Goal: Information Seeking & Learning: Find specific fact

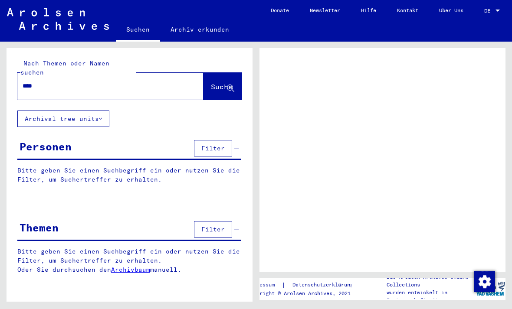
type input "*****"
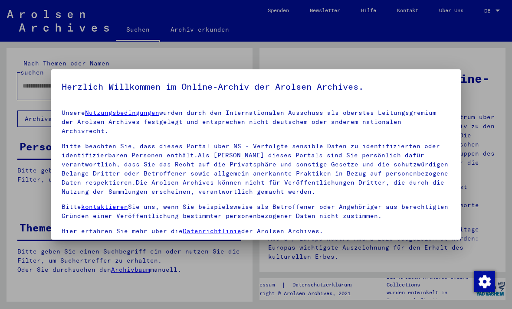
click at [374, 190] on div "Unsere Nutzungsbedingungen wurden durch den Internationalen Ausschuss als obers…" at bounding box center [256, 188] width 389 height 161
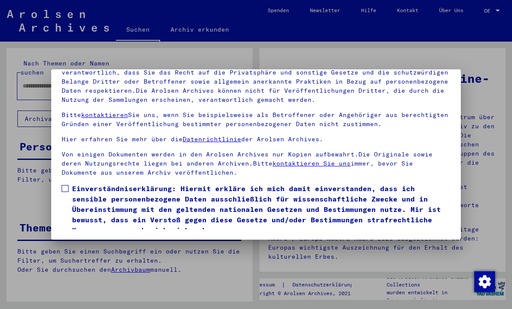
scroll to position [92, 0]
click at [69, 184] on label "Einverständniserklärung: Hiermit erkläre ich mich damit einverstanden, dass ich…" at bounding box center [256, 210] width 389 height 52
click at [73, 240] on button "Ich stimme zu" at bounding box center [95, 248] width 66 height 16
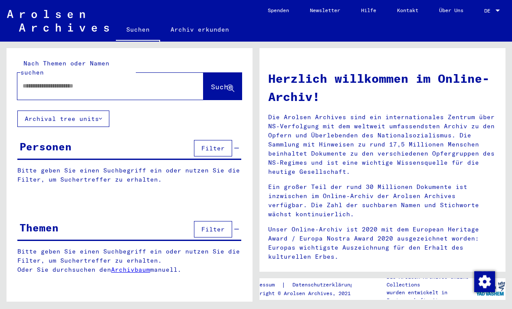
click at [62, 82] on input "text" at bounding box center [100, 86] width 155 height 9
click at [211, 82] on span "Suche" at bounding box center [222, 86] width 22 height 9
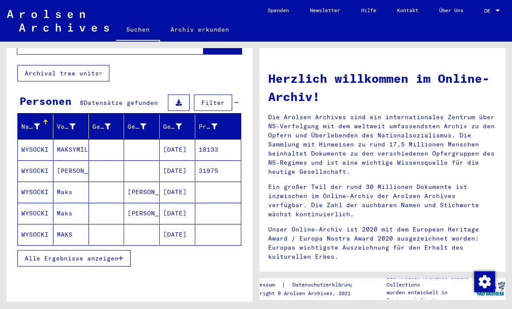
scroll to position [45, 0]
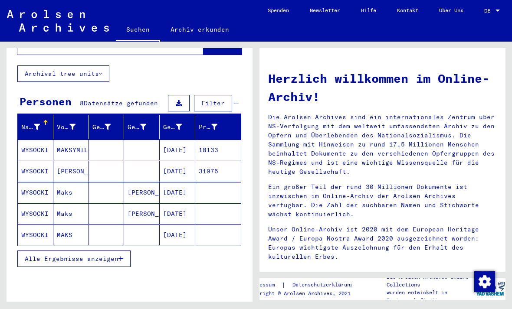
click at [53, 255] on span "Alle Ergebnisse anzeigen" at bounding box center [72, 259] width 94 height 8
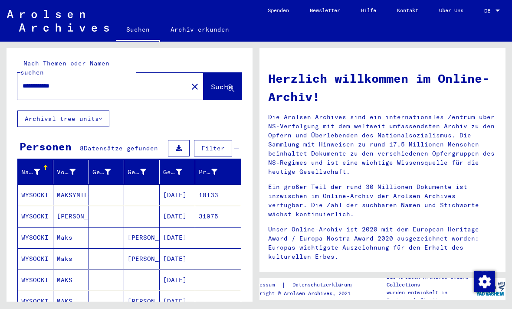
scroll to position [0, 0]
click at [85, 82] on input "**********" at bounding box center [100, 86] width 155 height 9
click at [211, 82] on span "Suche" at bounding box center [222, 86] width 22 height 9
click at [39, 82] on input "**********" at bounding box center [100, 86] width 155 height 9
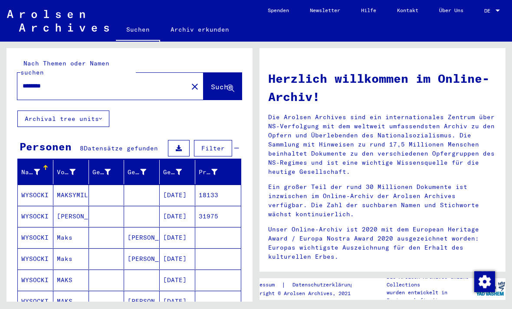
type input "********"
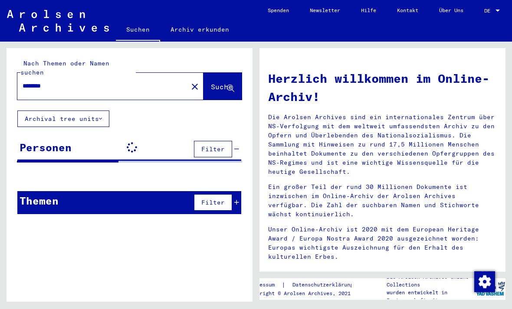
click at [211, 82] on span "Suche" at bounding box center [222, 86] width 22 height 9
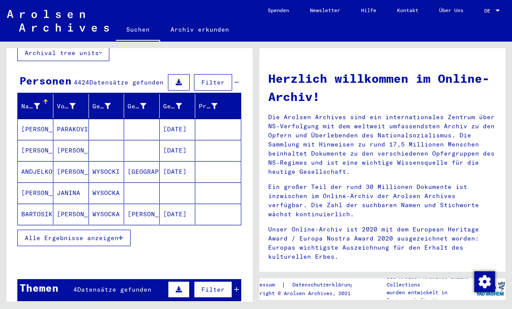
scroll to position [70, 0]
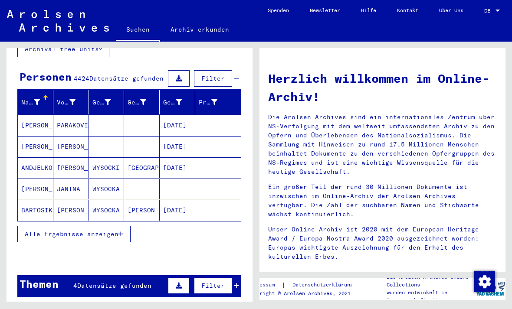
click at [47, 230] on span "Alle Ergebnisse anzeigen" at bounding box center [72, 234] width 94 height 8
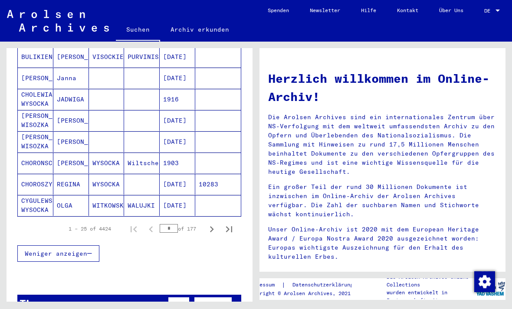
scroll to position [515, 0]
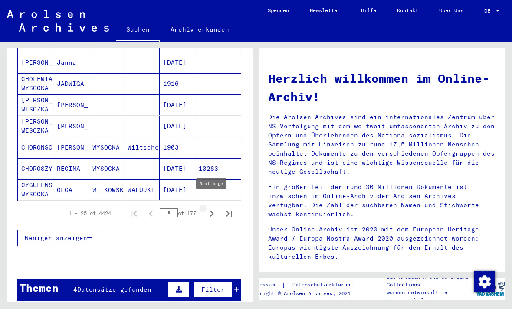
click at [209, 208] on icon "Next page" at bounding box center [212, 214] width 12 height 12
type input "*"
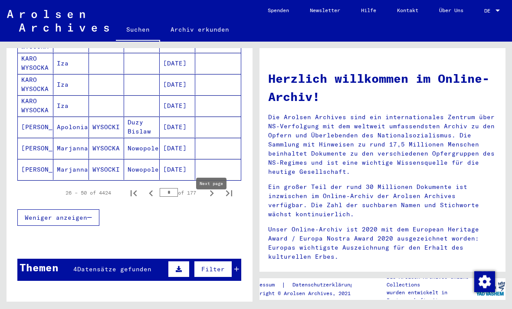
scroll to position [542, 0]
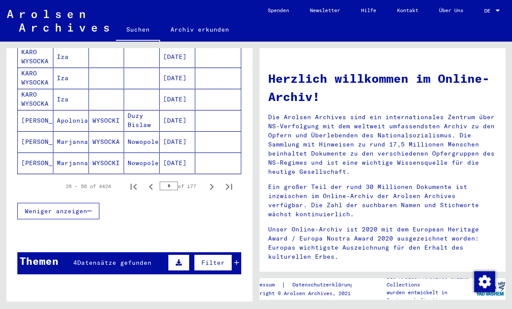
click at [80, 259] on span "Datensätze gefunden" at bounding box center [114, 263] width 74 height 8
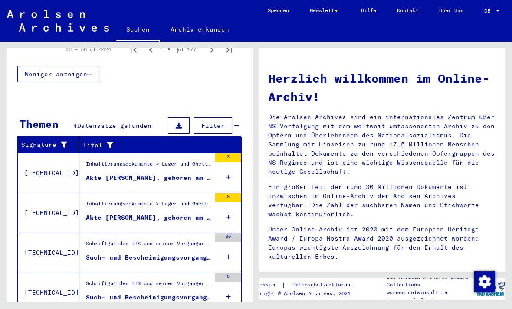
scroll to position [20, 0]
click at [105, 174] on div "Akte [PERSON_NAME], geboren am [DEMOGRAPHIC_DATA]" at bounding box center [148, 178] width 125 height 9
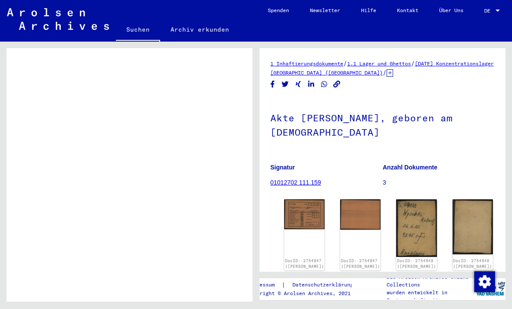
click at [293, 200] on img at bounding box center [304, 215] width 40 height 30
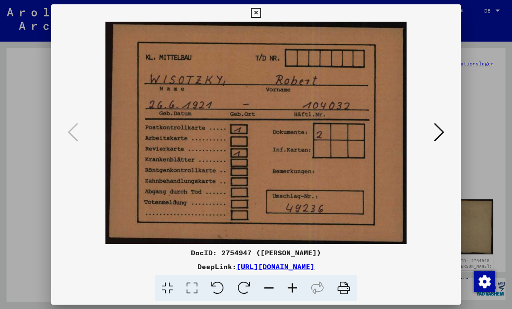
click at [263, 7] on button at bounding box center [255, 12] width 15 height 17
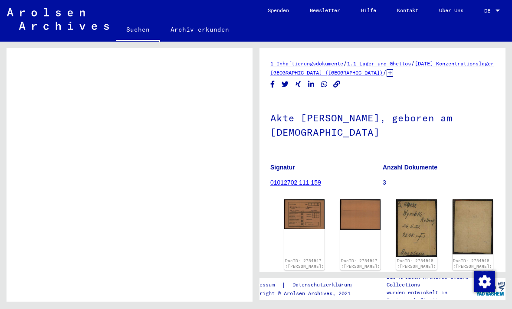
click at [396, 200] on img at bounding box center [416, 229] width 40 height 58
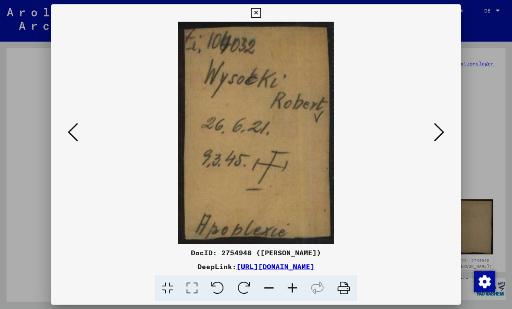
click at [263, 16] on button at bounding box center [255, 12] width 15 height 17
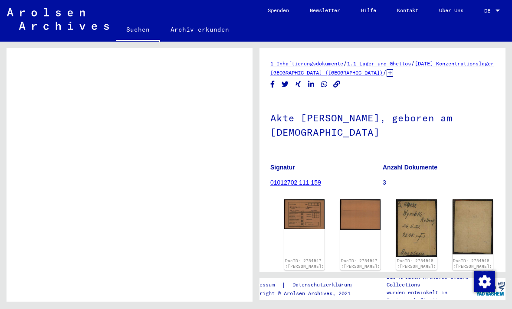
click at [453, 200] on img at bounding box center [473, 227] width 40 height 55
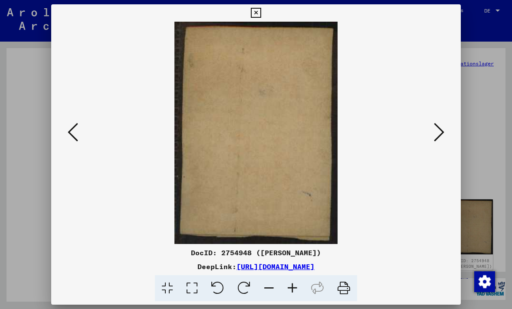
click at [263, 6] on button at bounding box center [255, 12] width 15 height 17
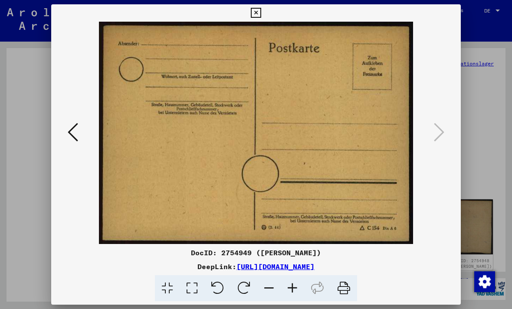
click at [263, 13] on button at bounding box center [255, 12] width 15 height 17
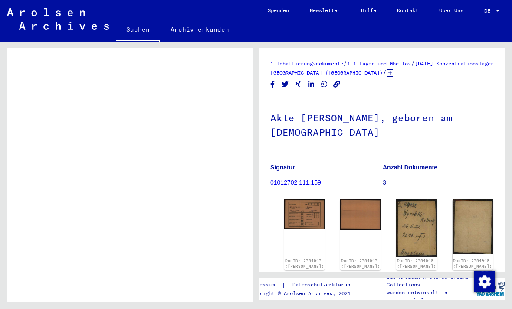
click at [340, 200] on img at bounding box center [360, 215] width 40 height 30
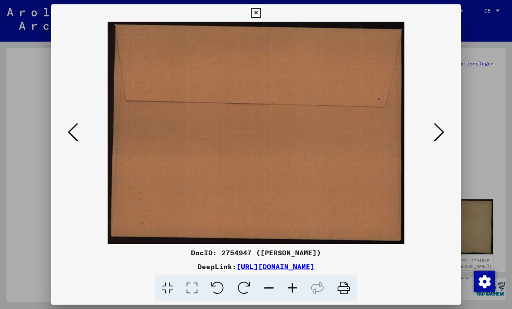
click at [22, 114] on div at bounding box center [256, 154] width 512 height 309
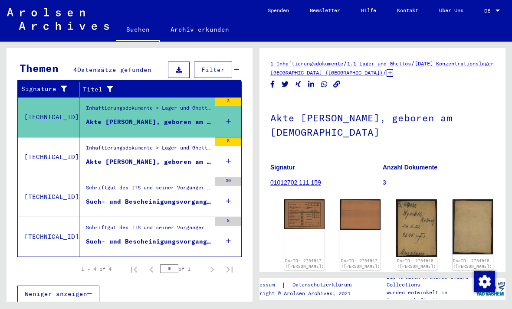
scroll to position [120, 0]
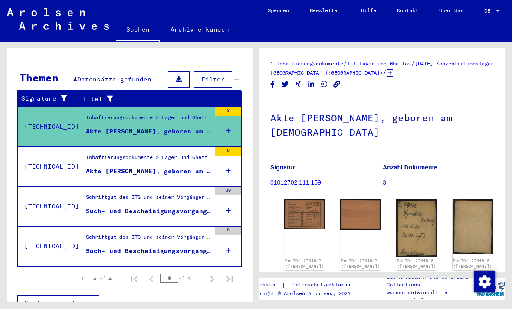
click at [109, 154] on div "Inhaftierungsdokumente > Lager und Ghettos > Konzentrationslager [GEOGRAPHIC_DA…" at bounding box center [148, 160] width 125 height 12
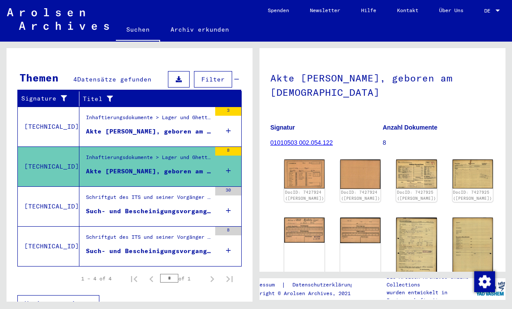
scroll to position [44, 0]
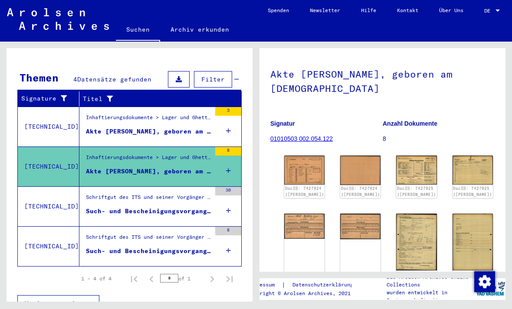
click at [396, 156] on img at bounding box center [416, 170] width 40 height 29
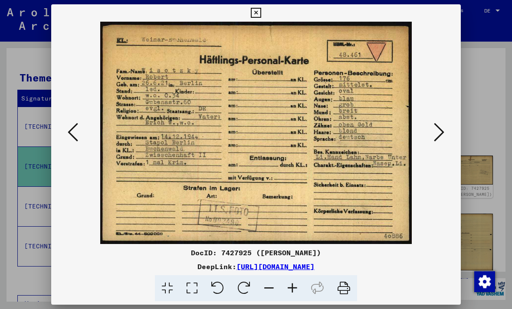
click at [36, 212] on div at bounding box center [256, 154] width 512 height 309
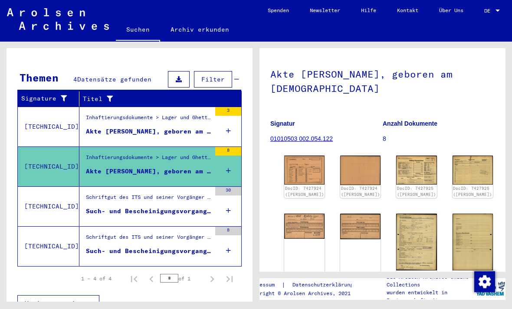
click at [110, 194] on div "Schriftgut des ITS und seiner Vorgänger > Bearbeitung von Anfragen > Fallbezoge…" at bounding box center [148, 200] width 125 height 12
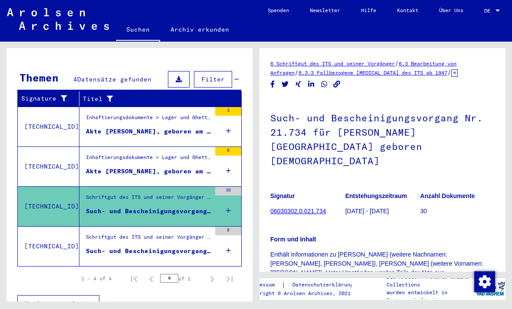
click at [102, 233] on div "Schriftgut des ITS und seiner Vorgänger > Bearbeitung von Anfragen > Fallbezoge…" at bounding box center [148, 239] width 125 height 12
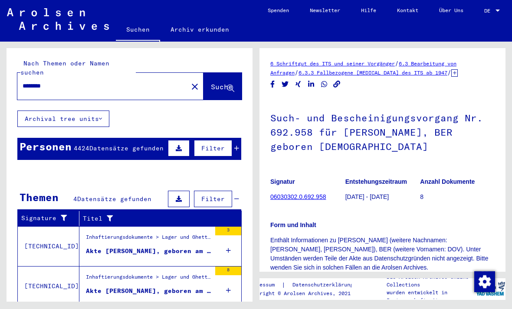
click at [69, 82] on input "********" at bounding box center [103, 86] width 160 height 9
click at [211, 82] on span "Suche" at bounding box center [222, 86] width 22 height 9
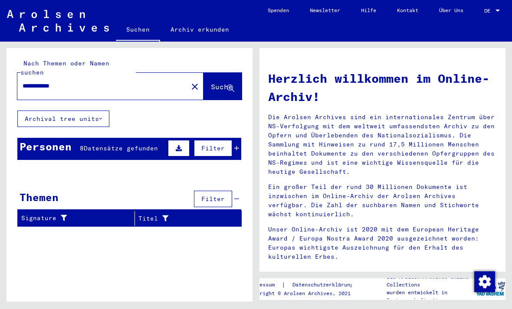
click at [89, 144] on div "8 Datensätze gefunden" at bounding box center [119, 148] width 78 height 9
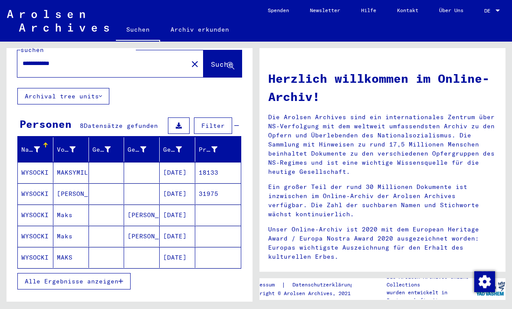
scroll to position [23, 0]
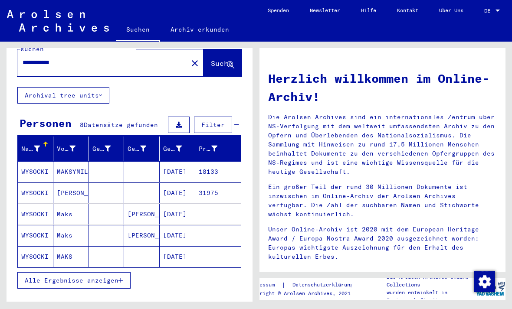
click at [71, 277] on span "Alle Ergebnisse anzeigen" at bounding box center [72, 281] width 94 height 8
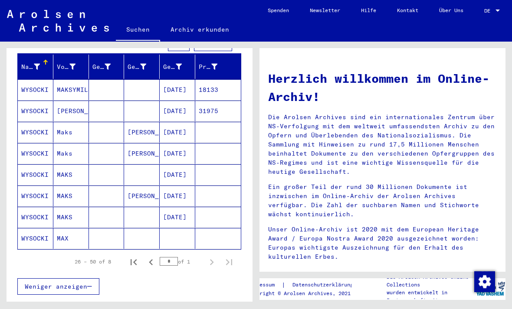
scroll to position [106, 0]
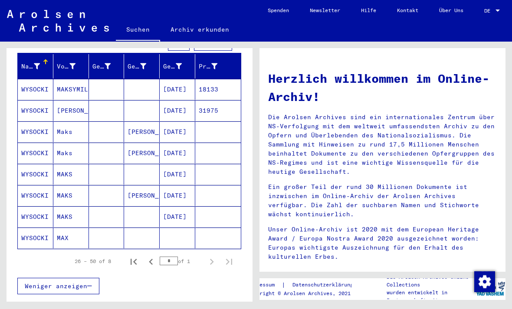
click at [67, 228] on mat-cell "MAX" at bounding box center [71, 238] width 36 height 21
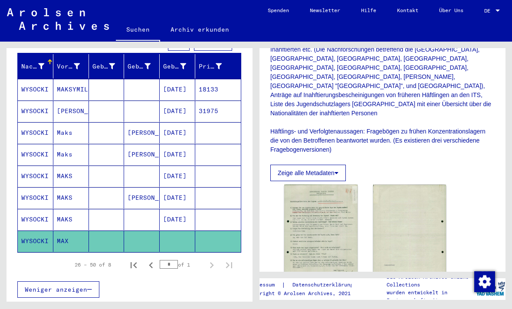
scroll to position [227, 0]
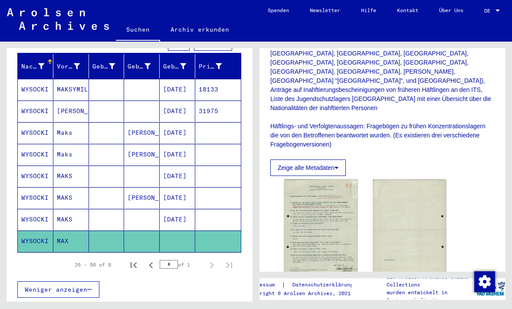
click at [324, 195] on img at bounding box center [320, 231] width 73 height 102
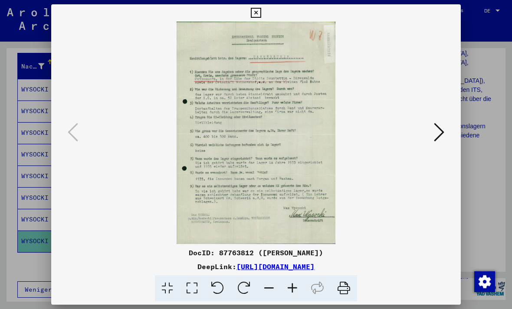
click at [49, 231] on div at bounding box center [256, 154] width 512 height 309
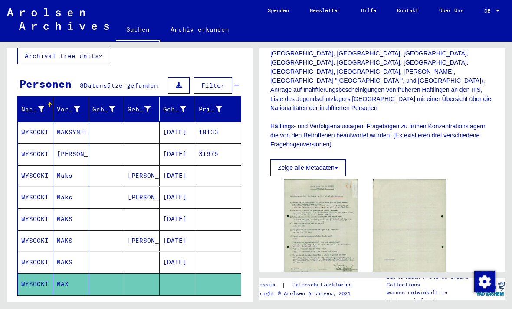
scroll to position [63, 0]
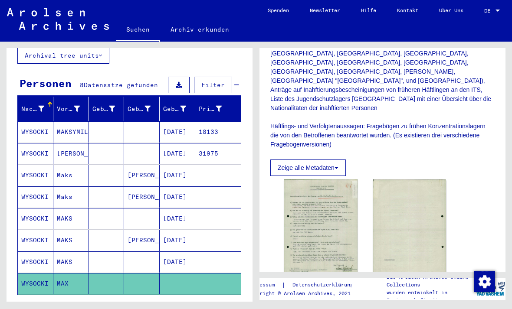
click at [55, 121] on mat-cell "MAKSYMILJAN" at bounding box center [71, 131] width 36 height 21
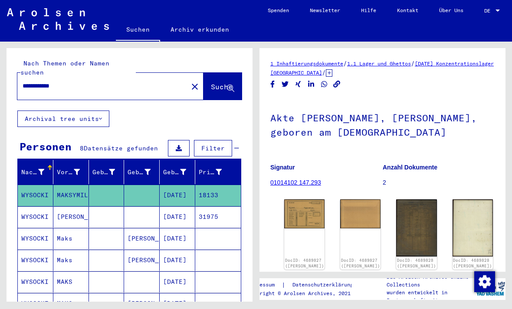
click at [82, 82] on input "**********" at bounding box center [103, 86] width 160 height 9
type input "*"
type input "********"
click at [219, 82] on span "Suche" at bounding box center [222, 86] width 22 height 9
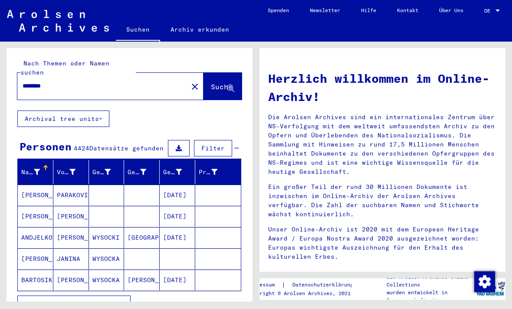
click at [84, 144] on span "4424" at bounding box center [82, 148] width 16 height 8
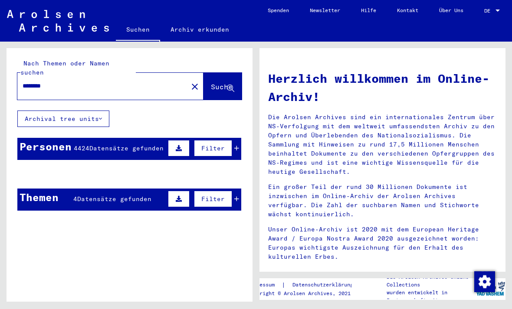
click at [79, 144] on span "4424" at bounding box center [82, 148] width 16 height 8
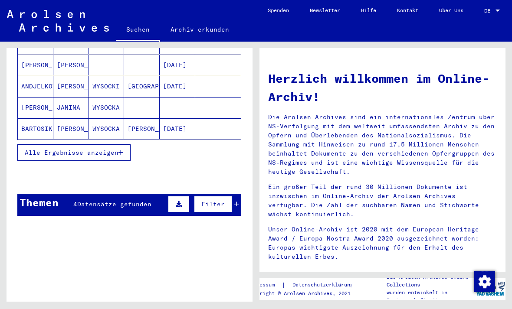
scroll to position [134, 0]
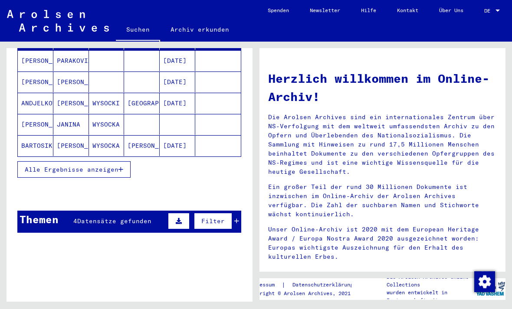
click at [41, 166] on span "Alle Ergebnisse anzeigen" at bounding box center [72, 170] width 94 height 8
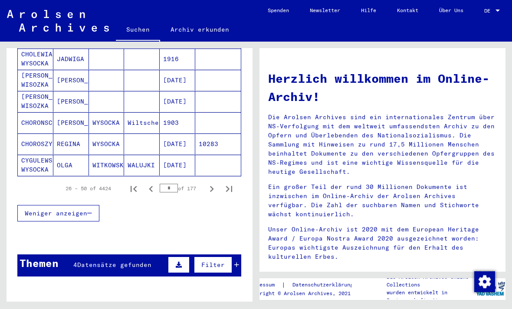
scroll to position [555, 0]
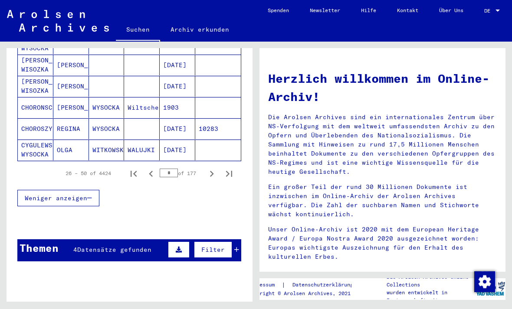
click at [214, 168] on icon "Next page" at bounding box center [212, 174] width 12 height 12
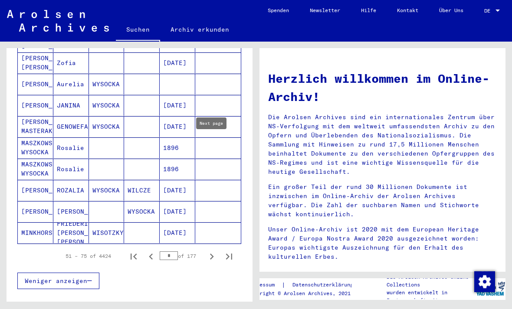
scroll to position [472, 0]
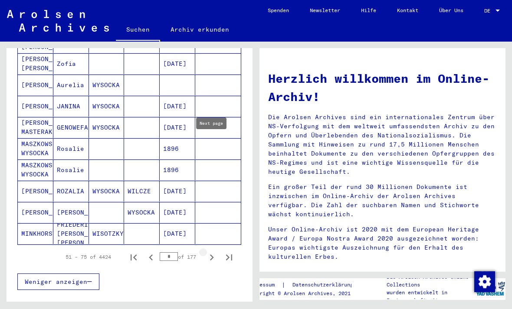
click at [205, 249] on button "Next page" at bounding box center [211, 257] width 17 height 17
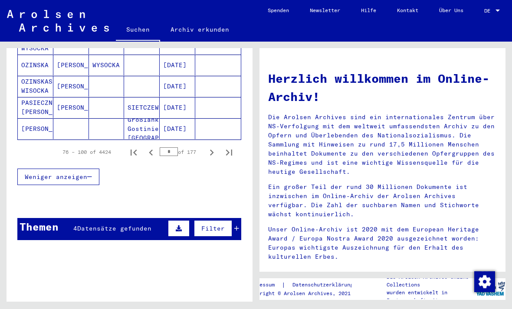
scroll to position [576, 0]
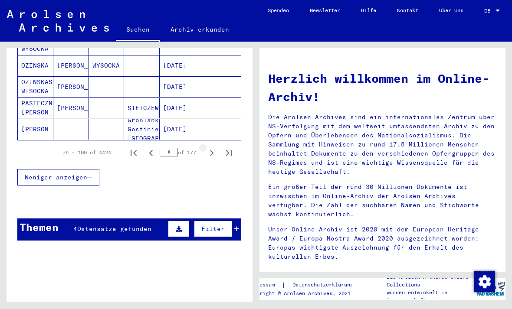
click at [207, 147] on icon "Next page" at bounding box center [212, 153] width 12 height 12
type input "*"
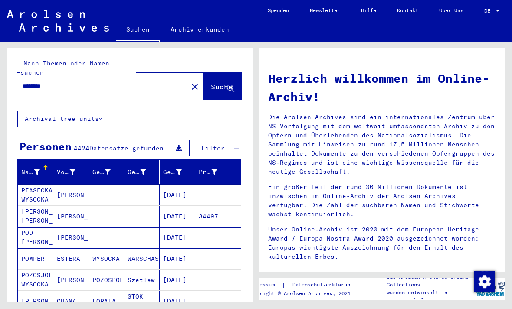
scroll to position [0, 0]
click at [52, 22] on img at bounding box center [58, 21] width 102 height 22
